Goal: Transaction & Acquisition: Purchase product/service

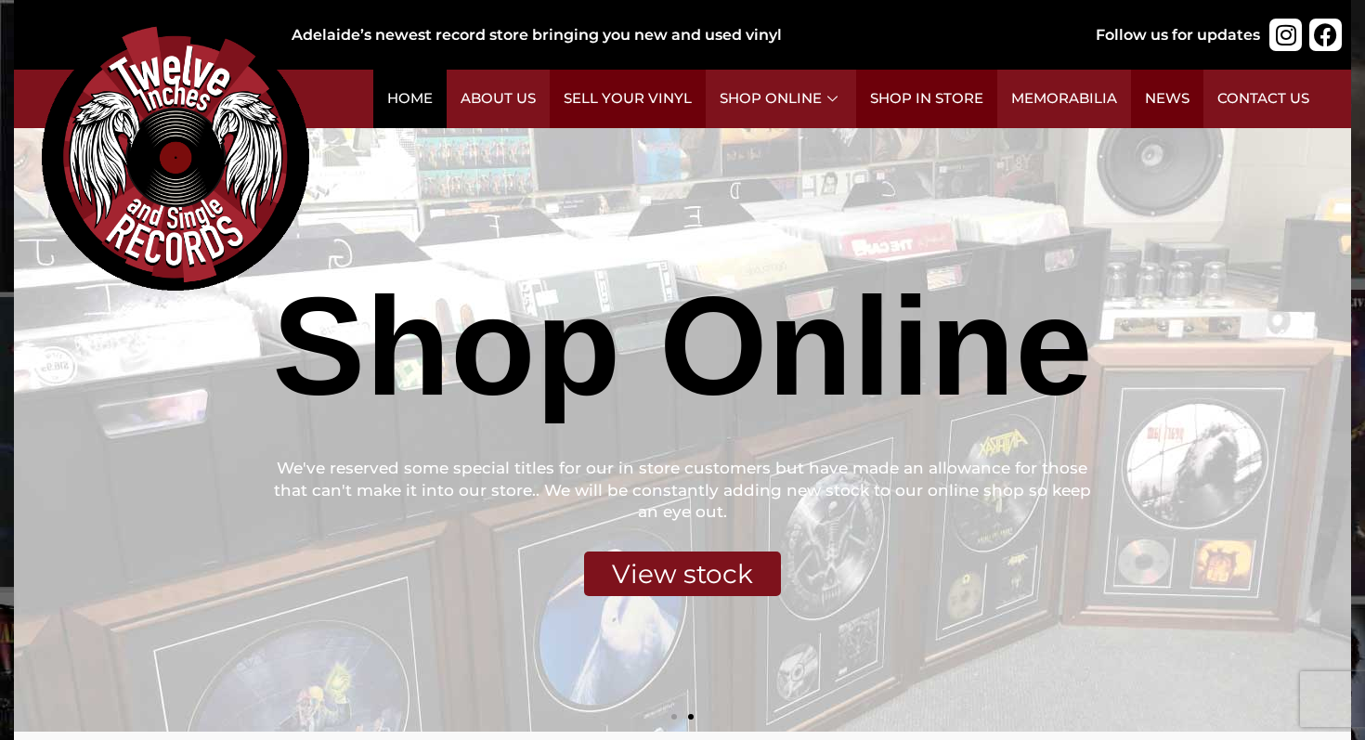
click at [447, 111] on link "Home" at bounding box center [409, 99] width 73 height 58
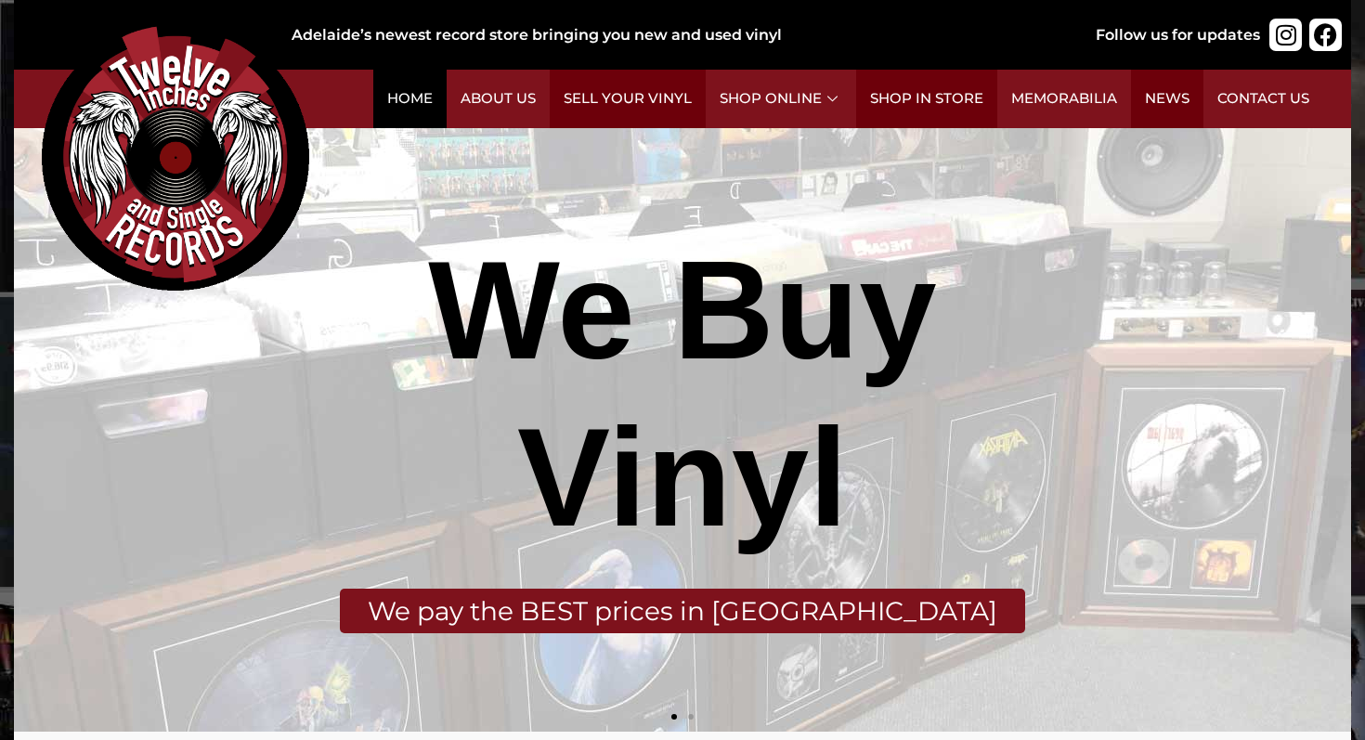
click at [435, 110] on link "Home" at bounding box center [409, 99] width 73 height 58
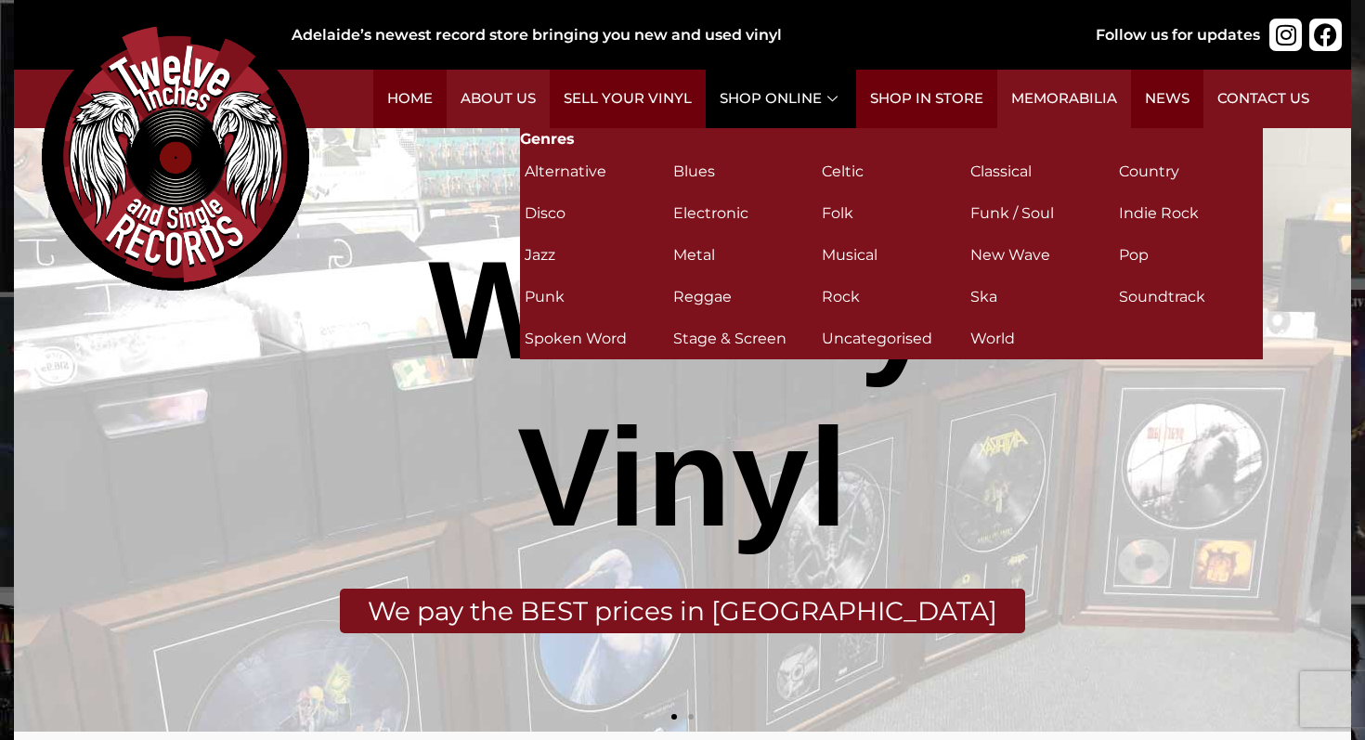
click at [798, 114] on link "Shop Online" at bounding box center [781, 99] width 150 height 58
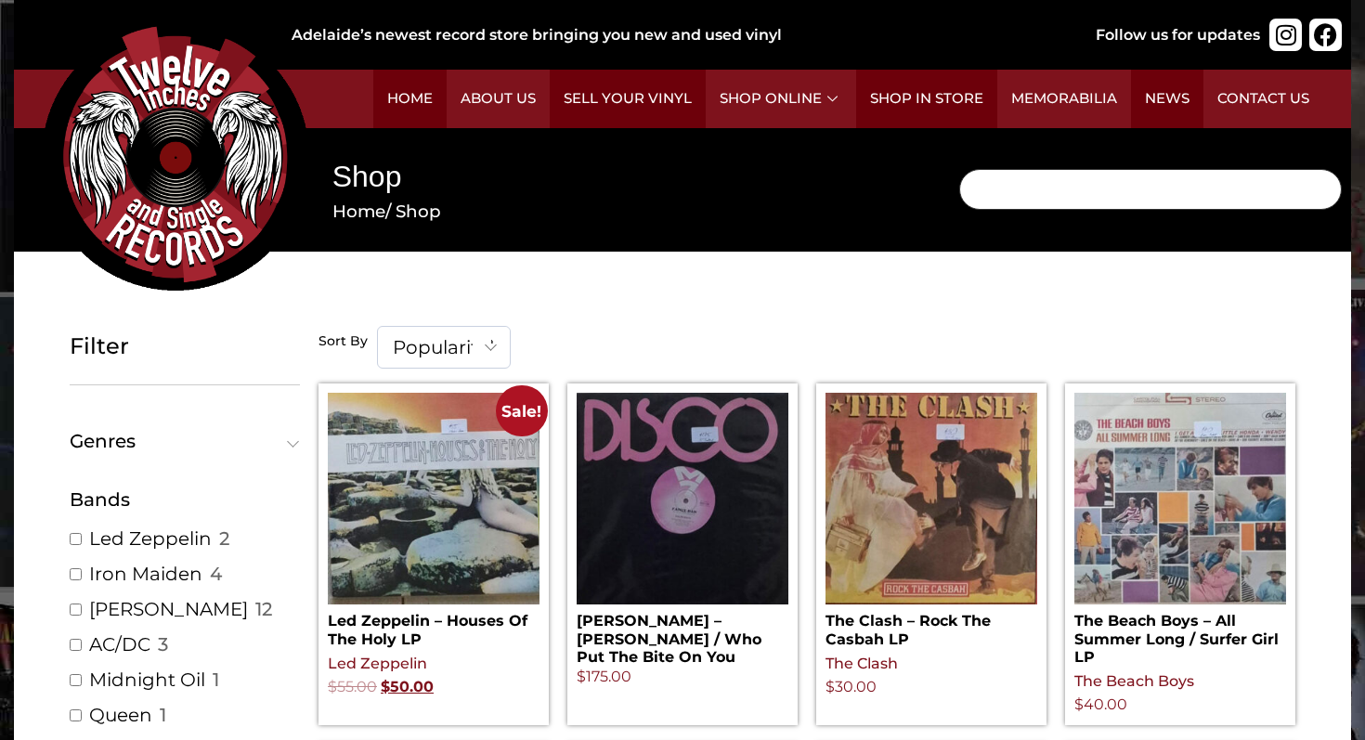
click at [1080, 195] on input "Search" at bounding box center [1150, 189] width 383 height 41
type input "just the two of us"
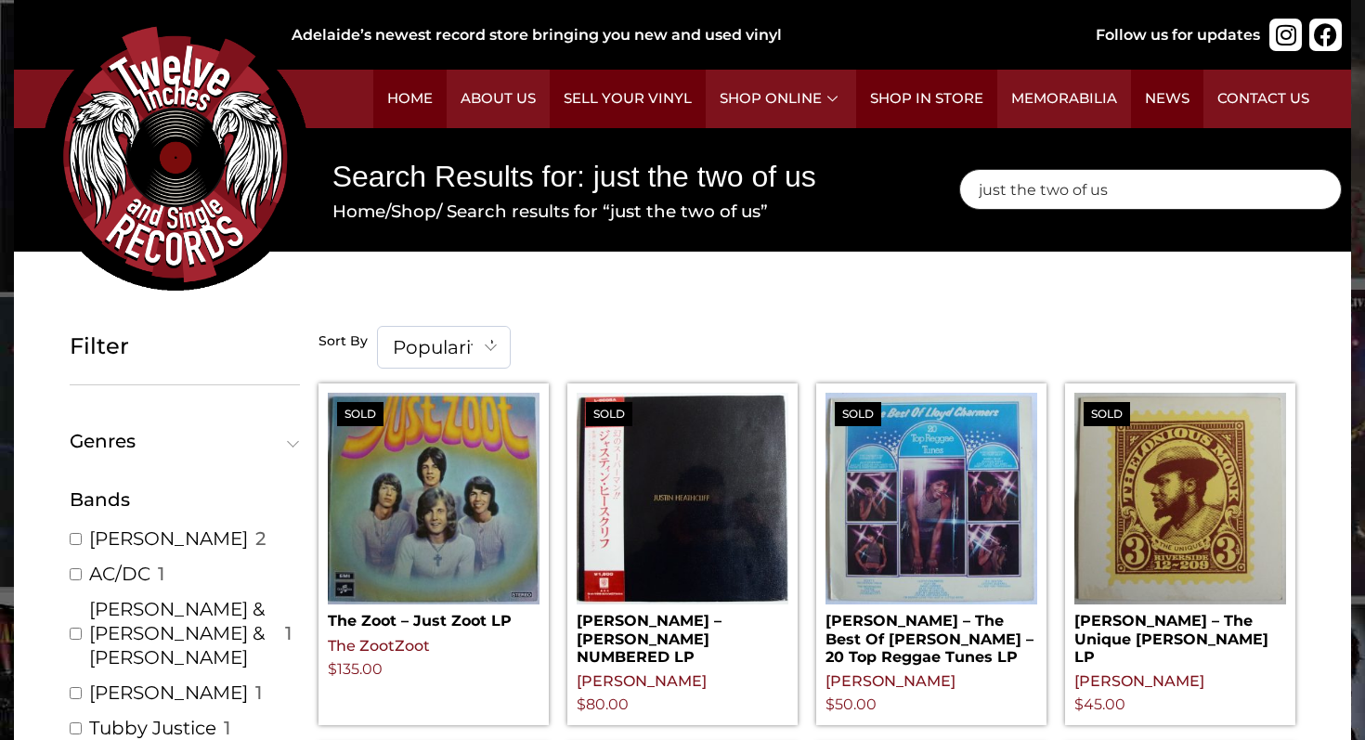
click at [1109, 199] on input "just the two of us" at bounding box center [1150, 189] width 383 height 41
type input "jay"
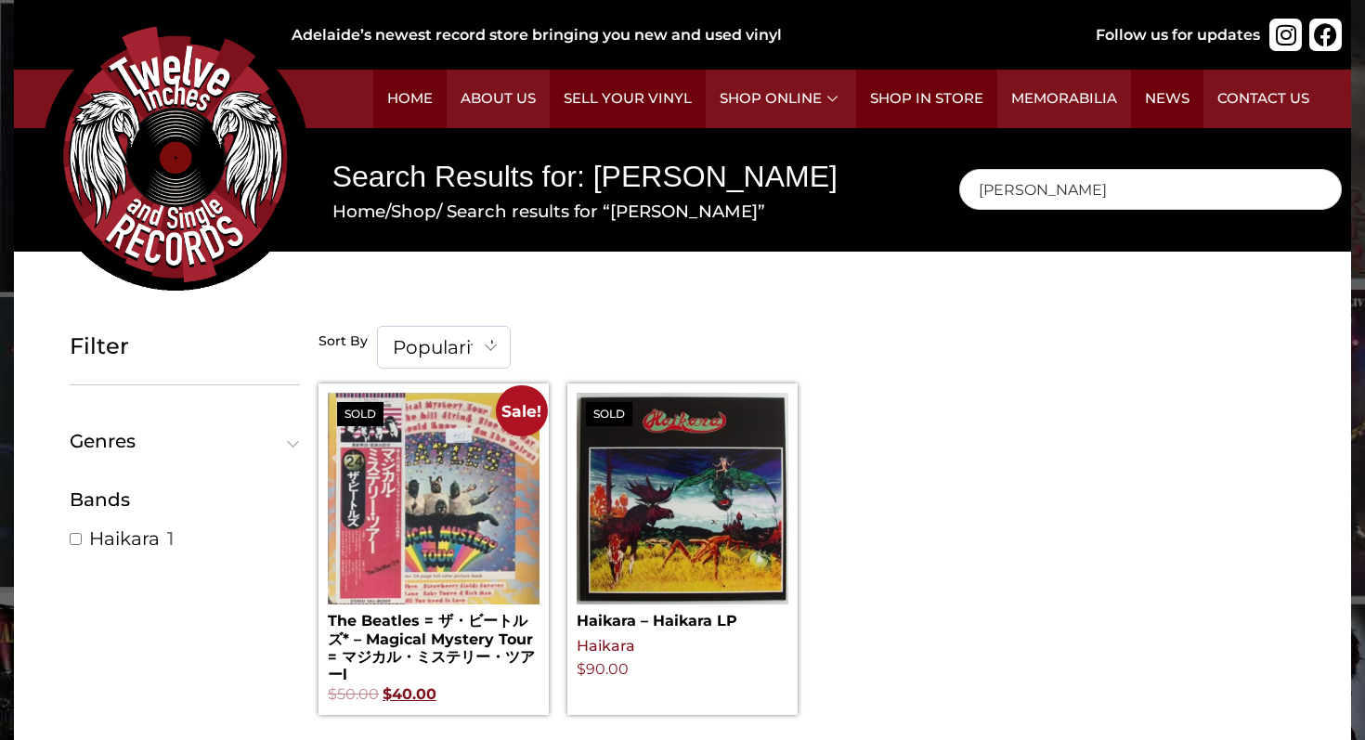
click at [1119, 224] on div "Search [PERSON_NAME] ×" at bounding box center [1150, 190] width 401 height 124
click at [1110, 197] on input "[PERSON_NAME]" at bounding box center [1150, 189] width 383 height 41
type input "[PERSON_NAME]"
